Goal: Task Accomplishment & Management: Complete application form

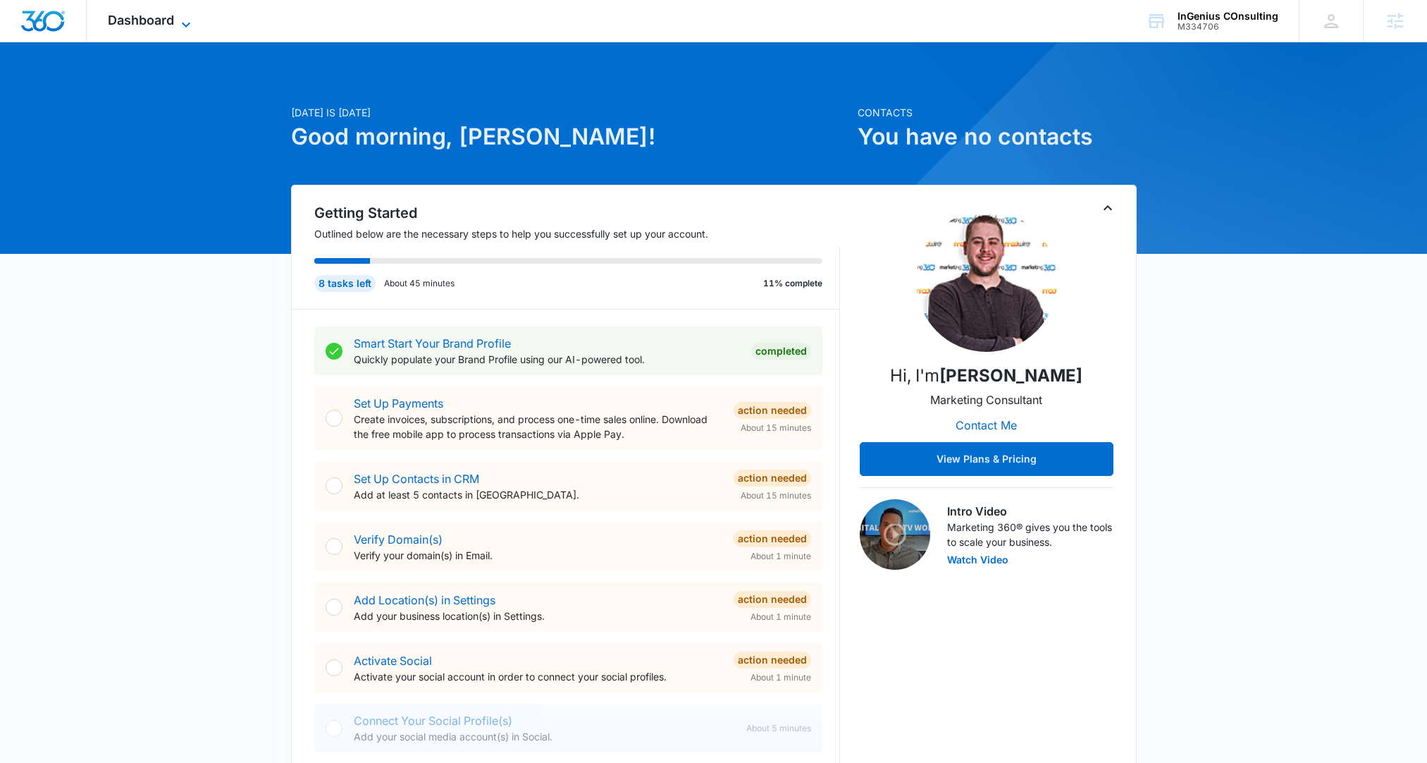
click at [161, 23] on span "Dashboard" at bounding box center [141, 20] width 66 height 15
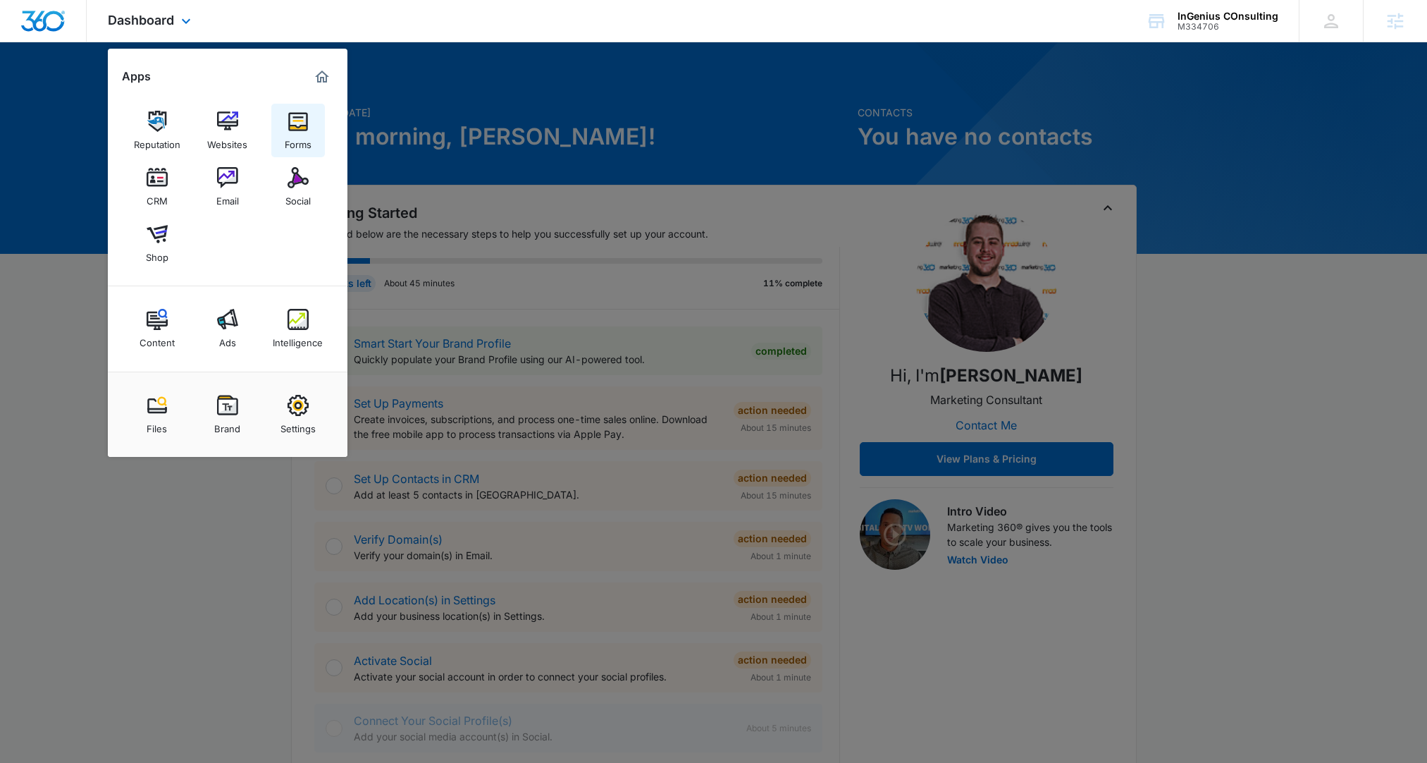
click at [307, 121] on img at bounding box center [298, 121] width 21 height 21
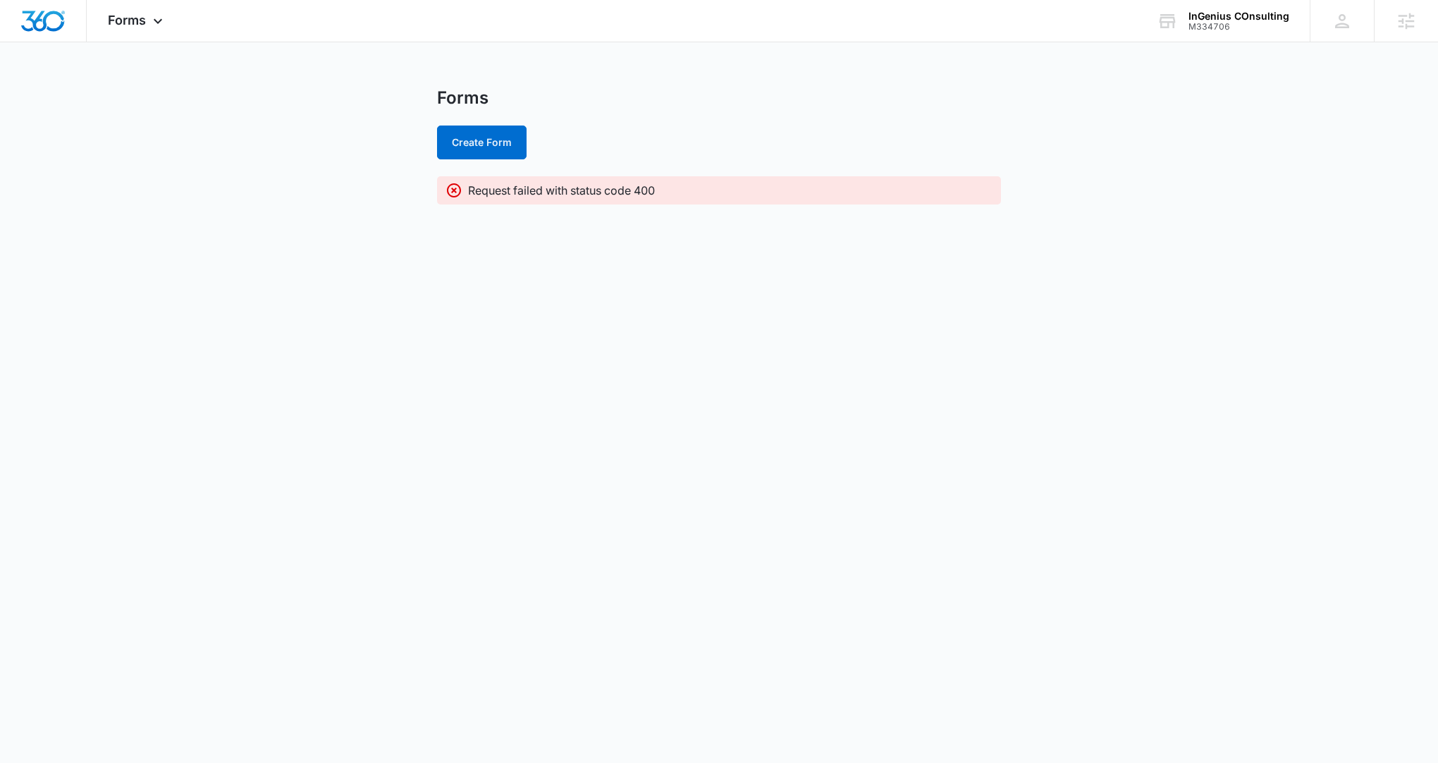
click at [472, 109] on div "Forms Create Form" at bounding box center [719, 123] width 564 height 72
click at [478, 137] on button "Create Form" at bounding box center [482, 142] width 90 height 34
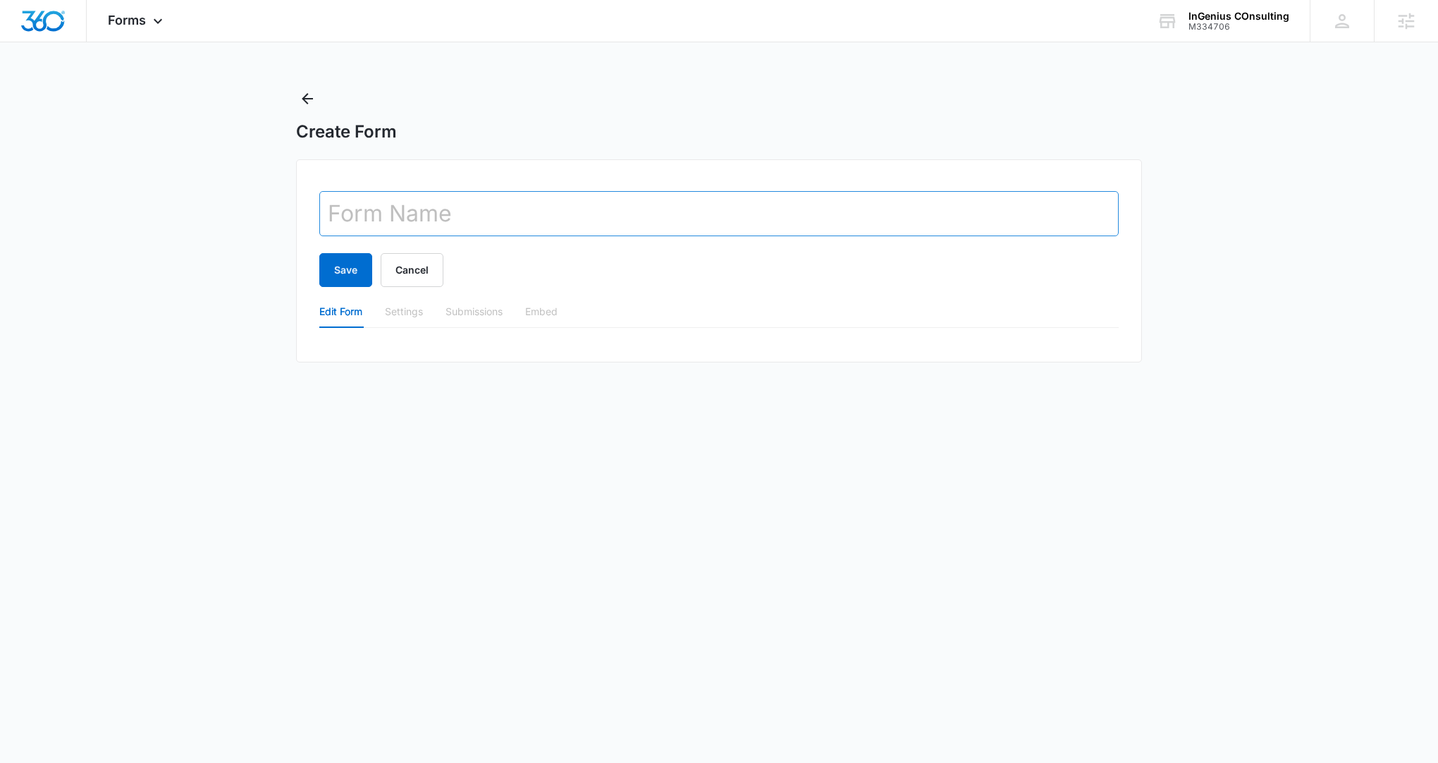
click at [436, 207] on input "text" at bounding box center [718, 213] width 799 height 45
type input "C"
drag, startPoint x: 363, startPoint y: 527, endPoint x: 321, endPoint y: 381, distance: 152.4
click at [360, 516] on body "Forms Apps Reputation Websites Forms CRM Email Social Shop Content Ads Intellig…" at bounding box center [719, 381] width 1438 height 763
click at [399, 274] on button "Cancel" at bounding box center [412, 270] width 63 height 34
